Goal: Information Seeking & Learning: Find specific fact

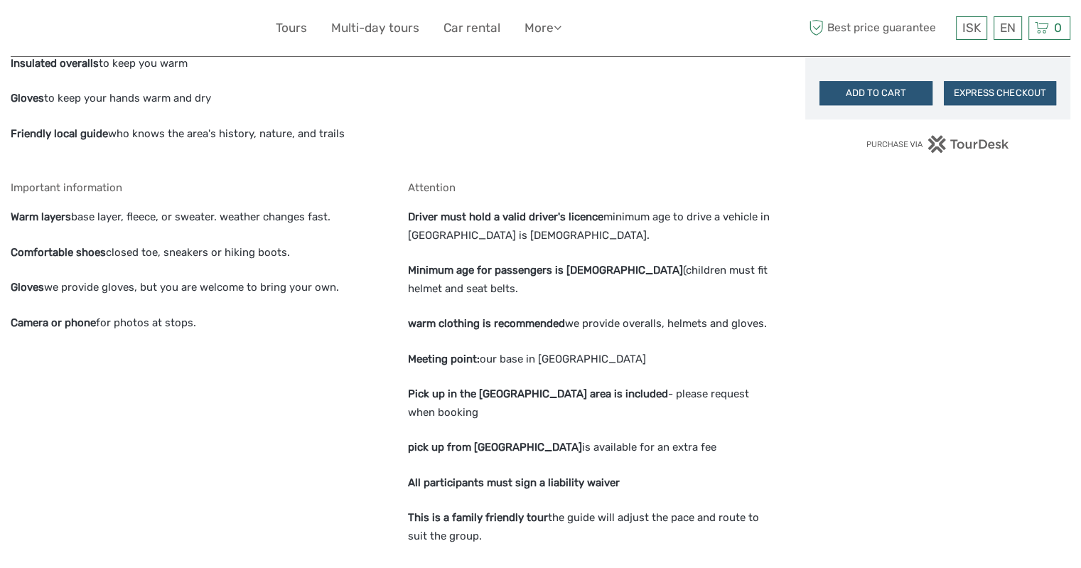
scroll to position [1066, 0]
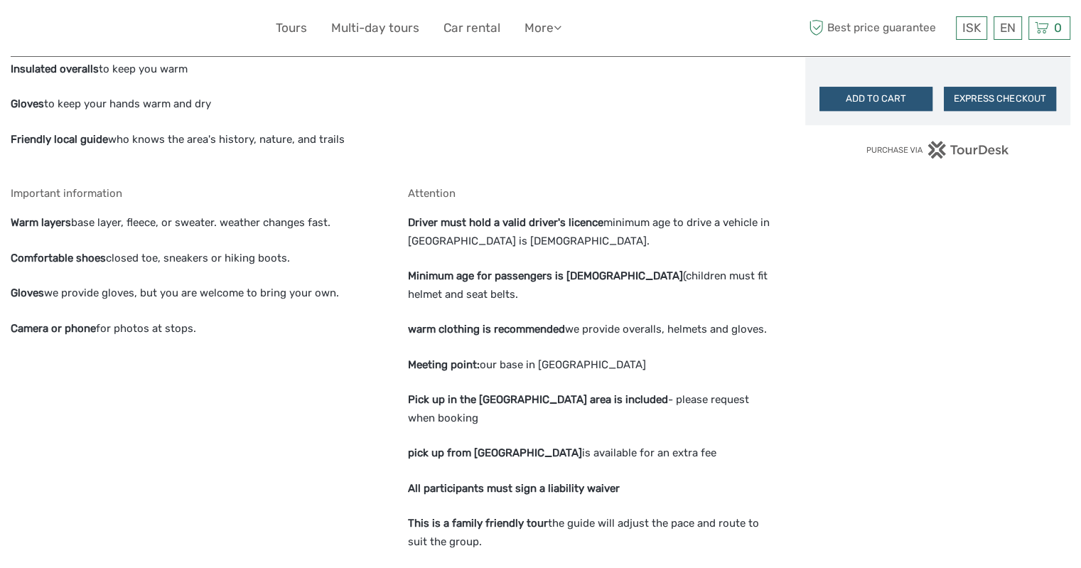
click at [574, 366] on p "Meeting point: our base in [GEOGRAPHIC_DATA]" at bounding box center [591, 365] width 367 height 18
copy p "Grindavík"
